Goal: Information Seeking & Learning: Understand process/instructions

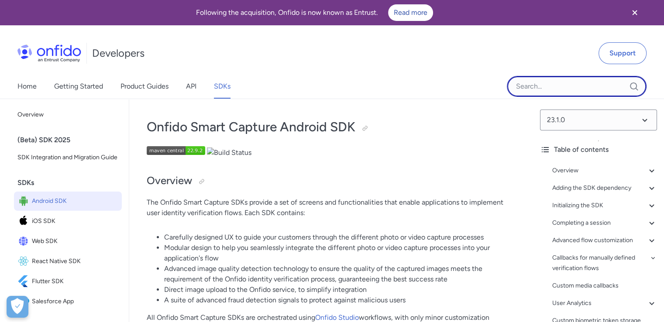
click at [551, 91] on input "Onfido search input field" at bounding box center [577, 86] width 140 height 21
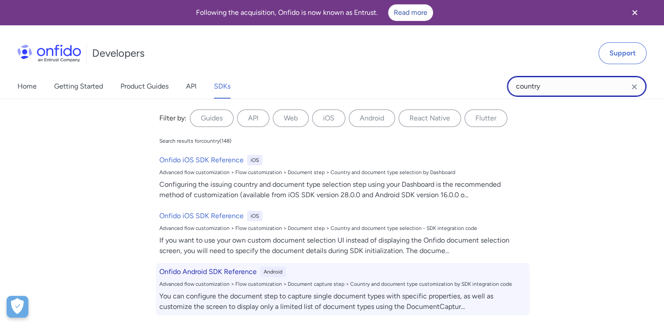
type input "country"
click at [204, 275] on h6 "Onfido Android SDK Reference" at bounding box center [207, 272] width 97 height 10
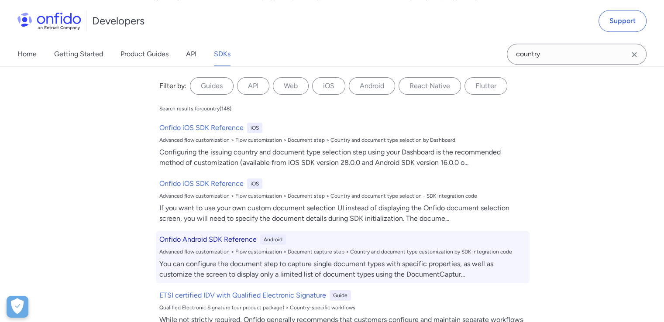
click at [225, 237] on h6 "Onfido Android SDK Reference" at bounding box center [207, 239] width 97 height 10
click at [285, 264] on div "You can configure the document step to capture single document types with speci…" at bounding box center [342, 269] width 367 height 21
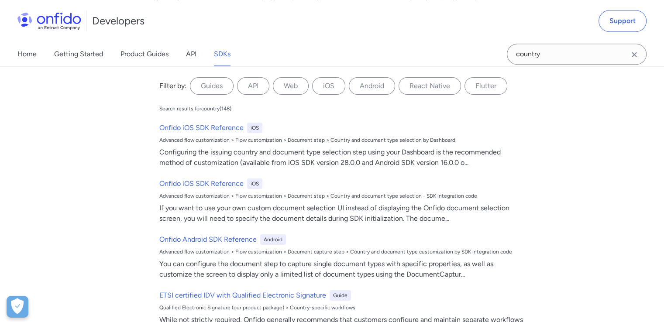
click at [637, 55] on icon "Clear search field button" at bounding box center [634, 54] width 10 height 10
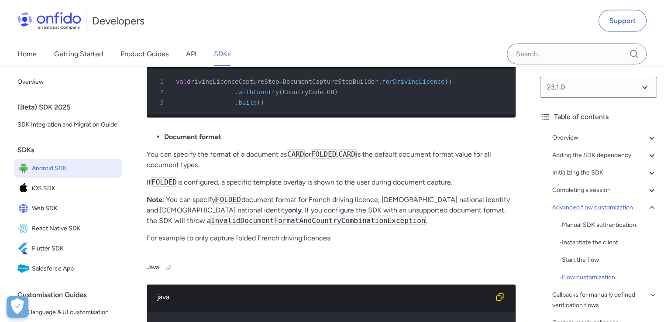
scroll to position [11691, 0]
